Goal: Transaction & Acquisition: Purchase product/service

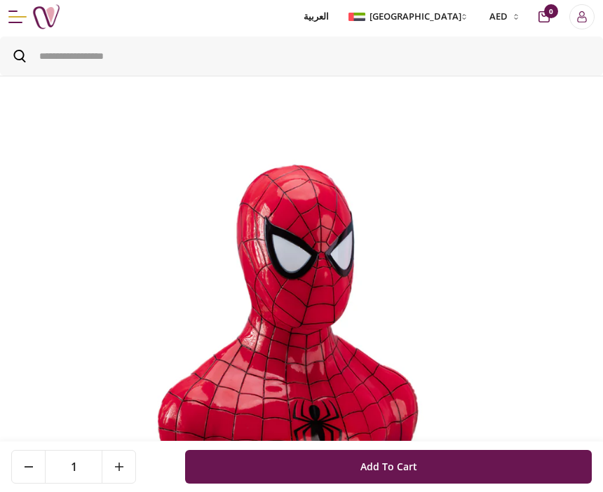
click at [335, 387] on img at bounding box center [301, 391] width 591 height 591
click at [354, 408] on img at bounding box center [301, 391] width 591 height 591
